Goal: Task Accomplishment & Management: Manage account settings

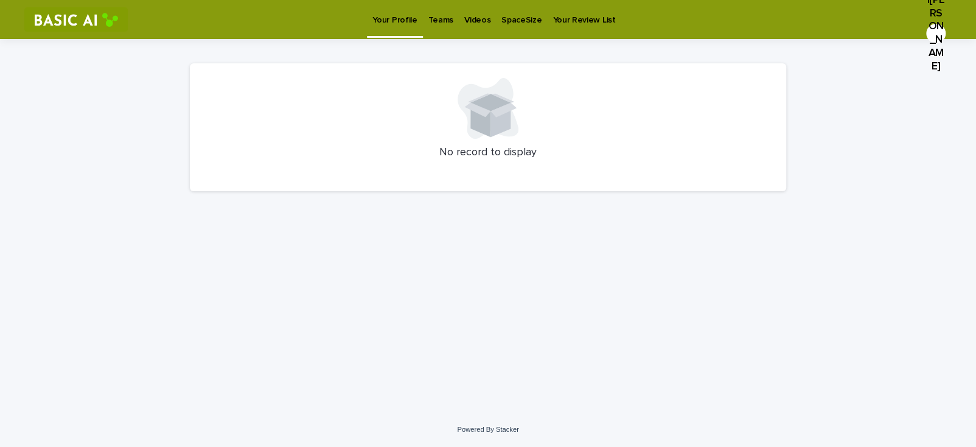
click at [514, 21] on p "SpaceSize" at bounding box center [521, 13] width 40 height 26
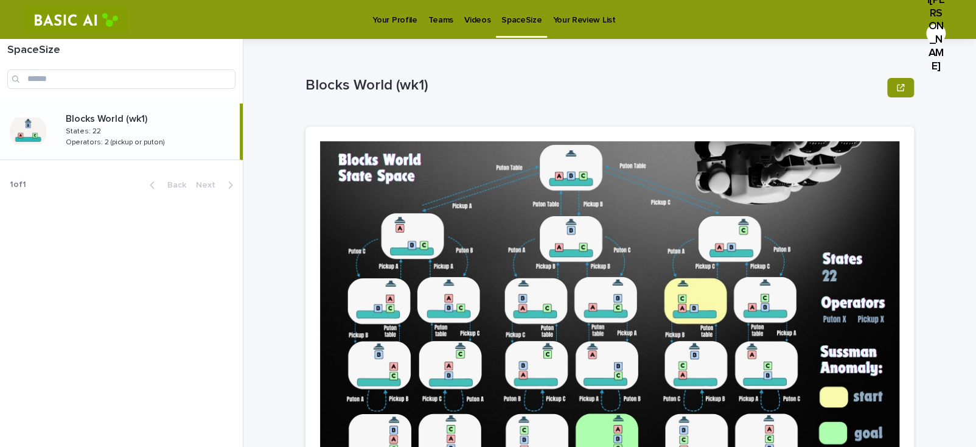
click at [469, 23] on p "Videos" at bounding box center [477, 13] width 26 height 26
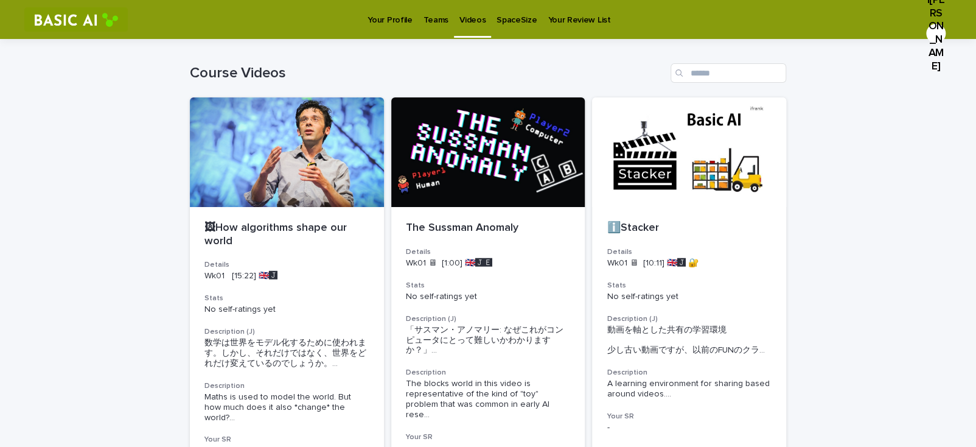
click at [441, 21] on p "Teams" at bounding box center [436, 13] width 25 height 26
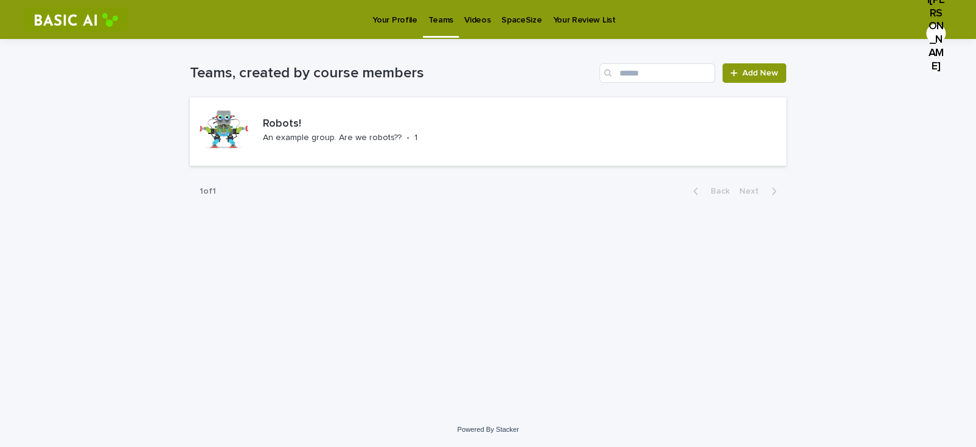
click at [483, 21] on p "Videos" at bounding box center [477, 13] width 26 height 26
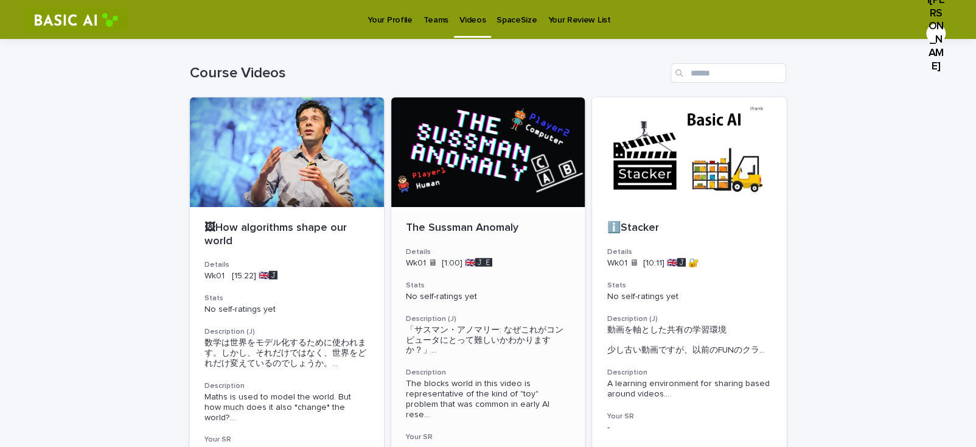
click at [931, 24] on div "I[PERSON_NAME]" at bounding box center [935, 33] width 19 height 19
click at [699, 36] on div at bounding box center [488, 19] width 976 height 39
click at [386, 18] on p "Your Profile" at bounding box center [390, 13] width 44 height 26
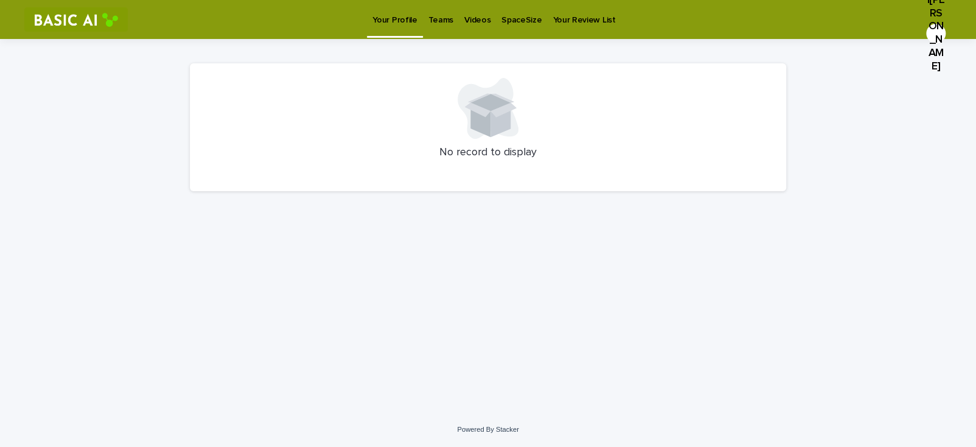
click at [480, 114] on icon at bounding box center [480, 119] width 20 height 35
click at [569, 23] on p "Your Review List" at bounding box center [584, 13] width 63 height 26
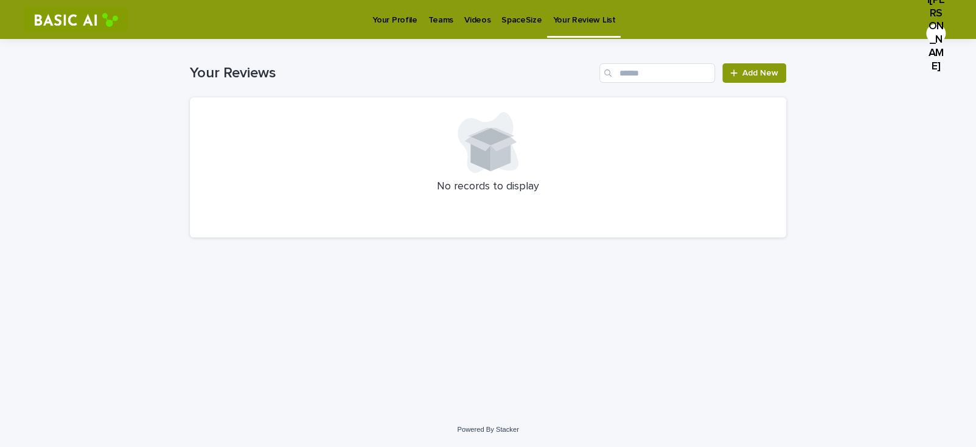
click at [504, 24] on p "SpaceSize" at bounding box center [521, 13] width 40 height 26
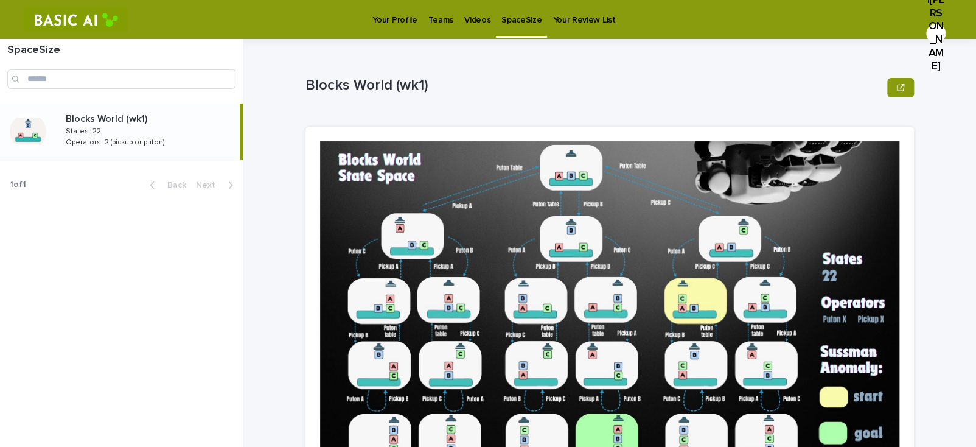
click at [475, 21] on p "Videos" at bounding box center [477, 13] width 26 height 26
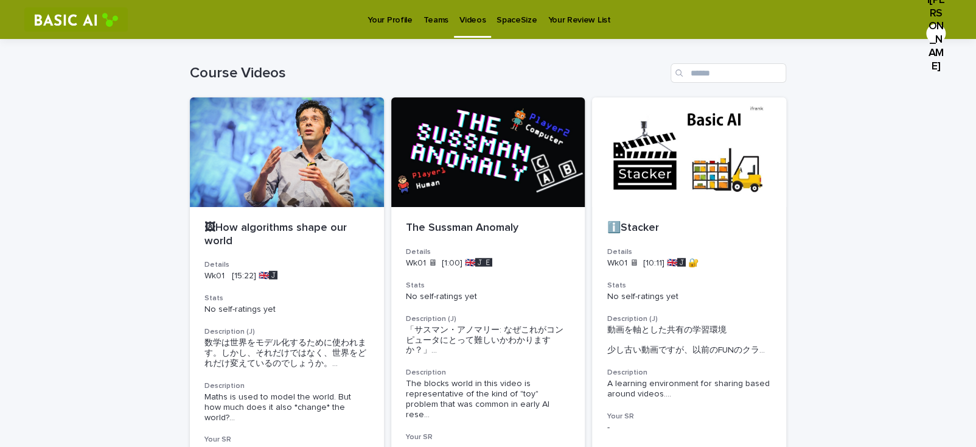
click at [443, 19] on p "Teams" at bounding box center [436, 13] width 25 height 26
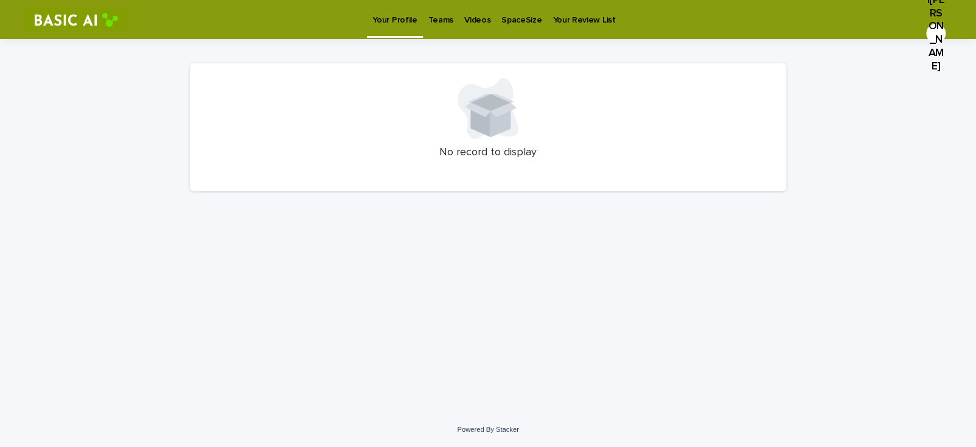
click at [501, 136] on icon at bounding box center [488, 108] width 61 height 61
click at [444, 21] on p "Teams" at bounding box center [440, 13] width 25 height 26
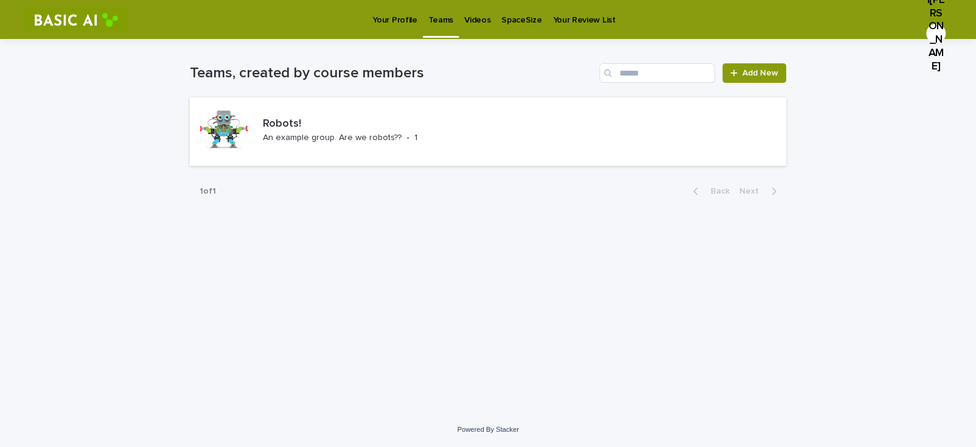
click at [476, 18] on p "Videos" at bounding box center [477, 13] width 26 height 26
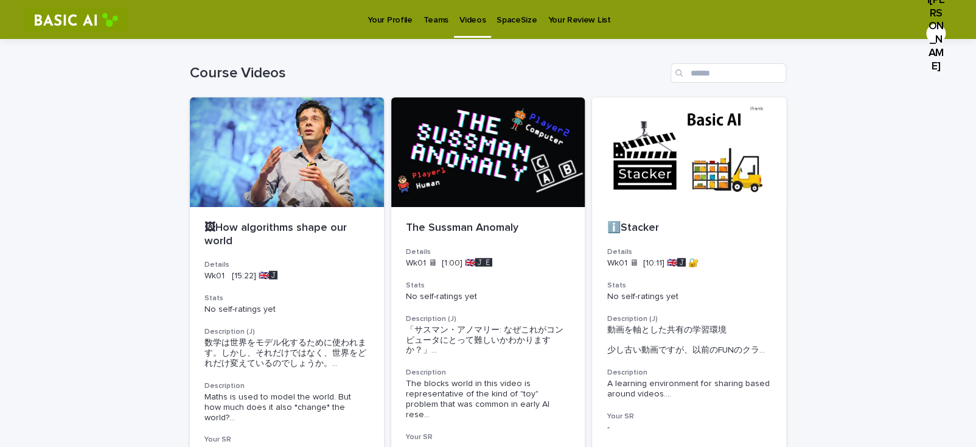
click at [504, 21] on p "SpaceSize" at bounding box center [517, 13] width 40 height 26
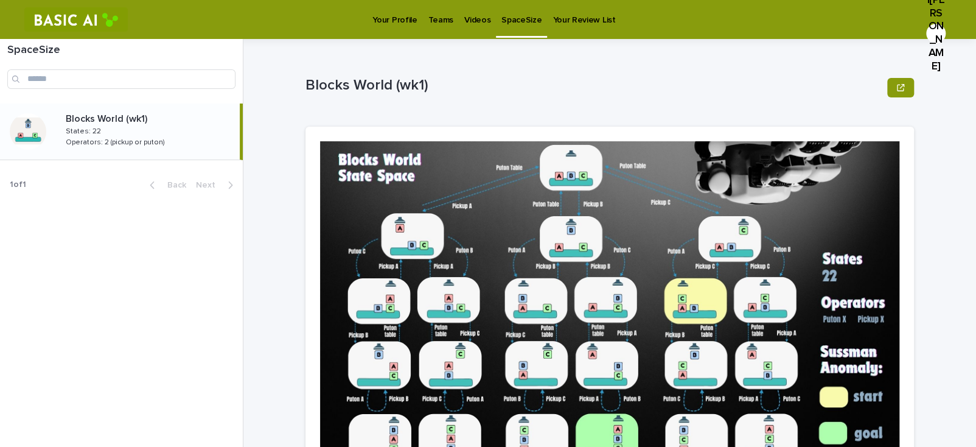
click at [550, 27] on link "Your Review List" at bounding box center [584, 19] width 74 height 38
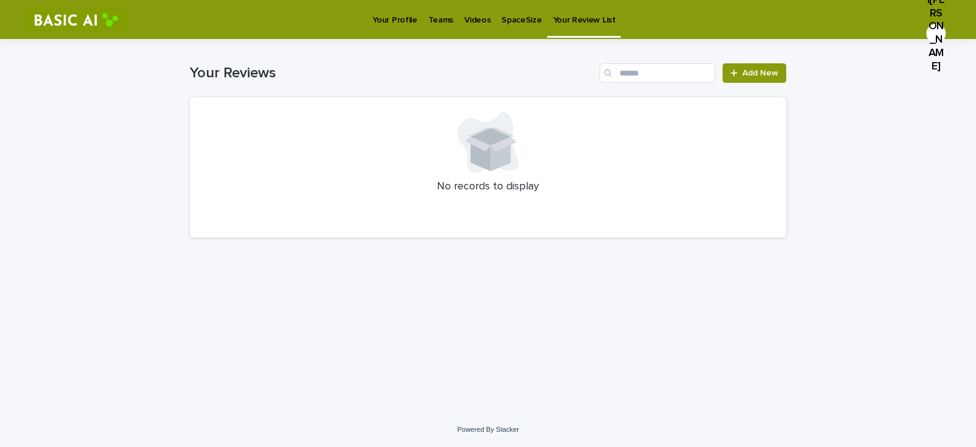
click at [928, 24] on div "I[PERSON_NAME]" at bounding box center [935, 33] width 19 height 19
click at [910, 55] on p "Log Out" at bounding box center [924, 65] width 77 height 21
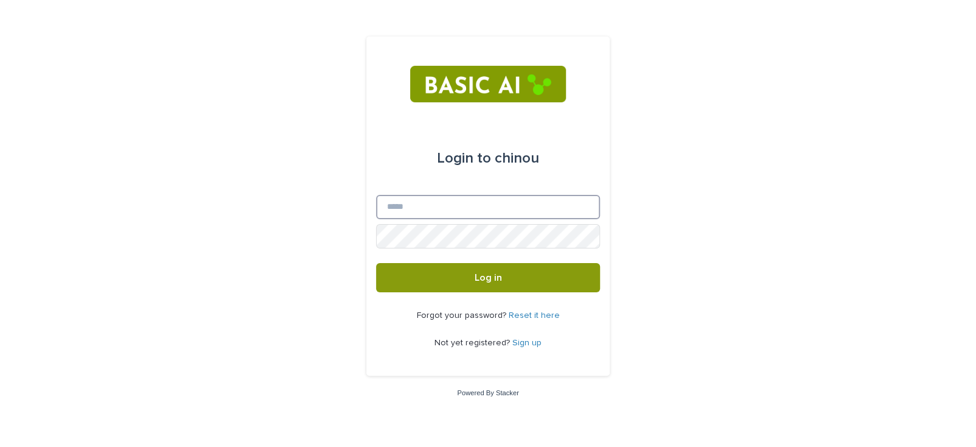
click at [455, 209] on input "Email" at bounding box center [488, 207] width 224 height 24
click at [668, 264] on div "Login to chinou Email Password Log in Forgot your password? Reset it here Not y…" at bounding box center [488, 223] width 976 height 447
click at [526, 345] on link "Sign up" at bounding box center [526, 342] width 29 height 9
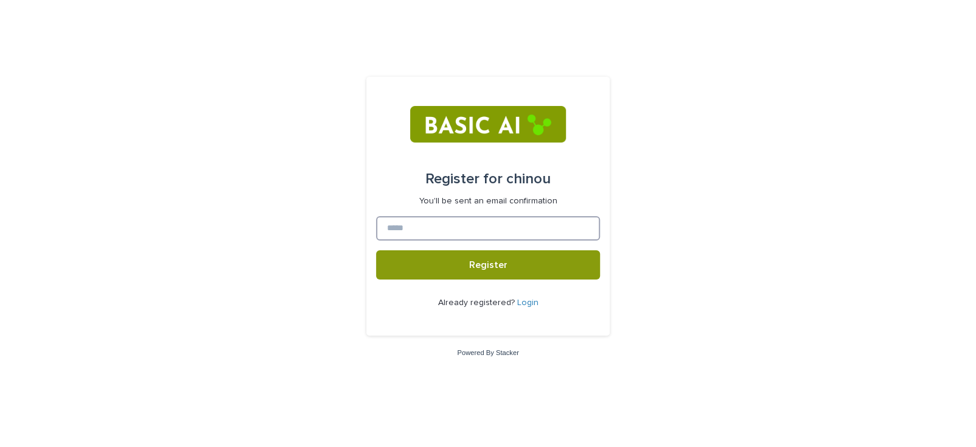
click at [473, 228] on input at bounding box center [488, 228] width 224 height 24
type input "**********"
click at [501, 283] on div "Already registered? Login" at bounding box center [488, 302] width 224 height 47
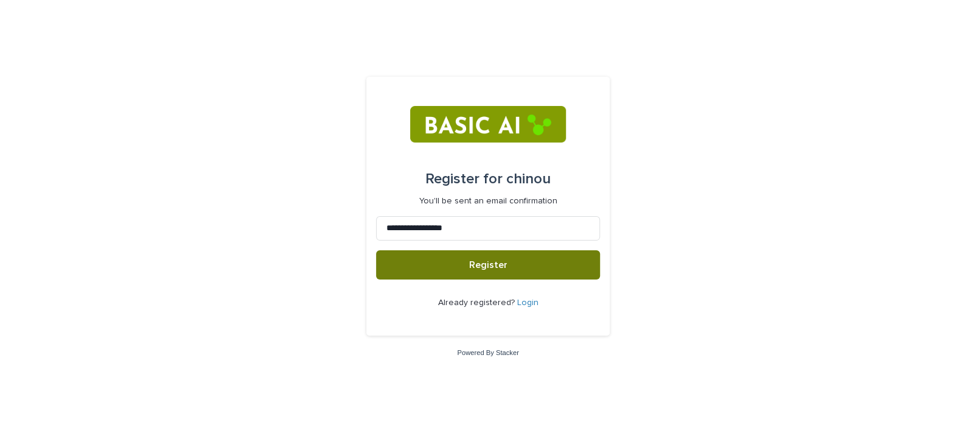
click at [493, 273] on button "Register" at bounding box center [488, 264] width 224 height 29
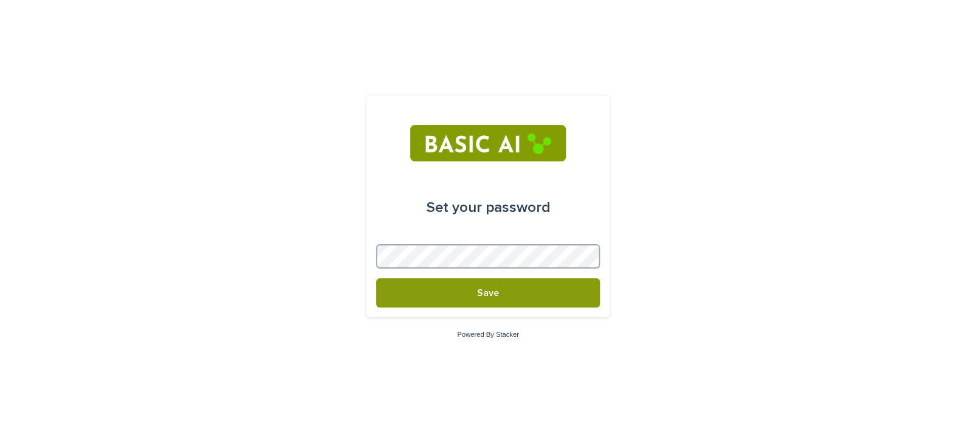
click at [340, 253] on div "Set your password Save Powered By Stacker" at bounding box center [488, 223] width 976 height 447
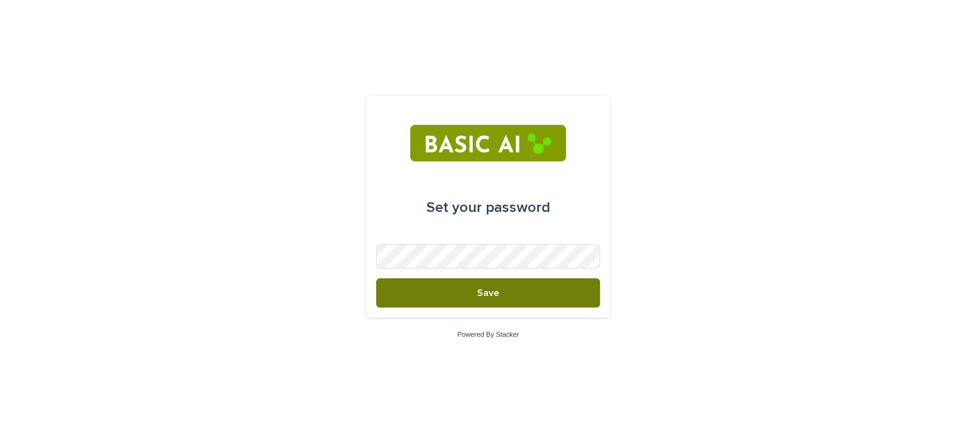
click at [414, 291] on button "Save" at bounding box center [488, 292] width 224 height 29
